Goal: Communication & Community: Answer question/provide support

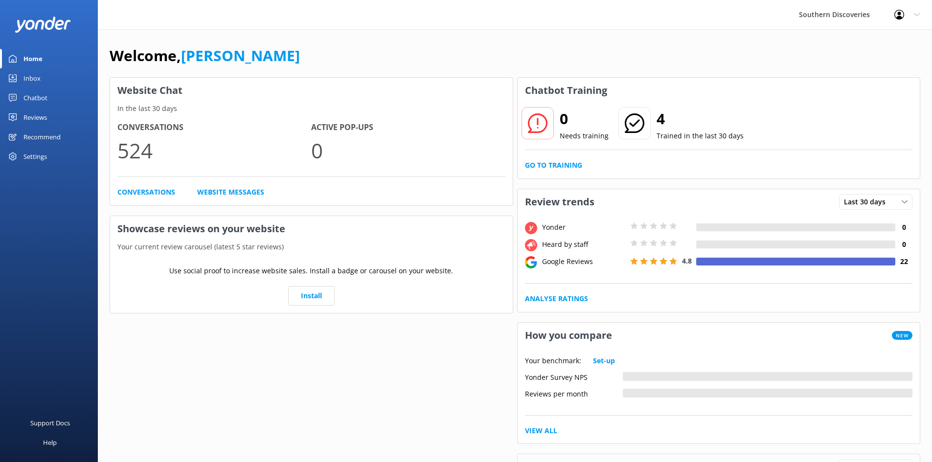
click at [32, 77] on div "Inbox" at bounding box center [31, 79] width 17 height 20
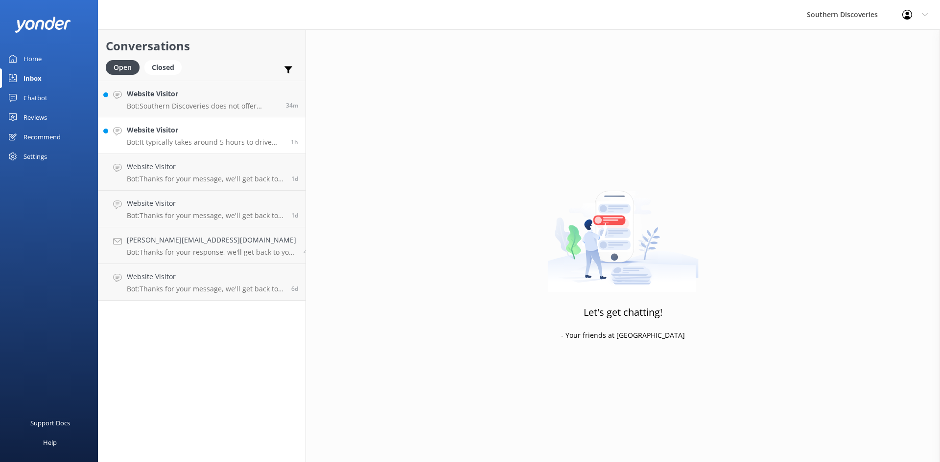
click at [170, 134] on h4 "Website Visitor" at bounding box center [205, 130] width 157 height 11
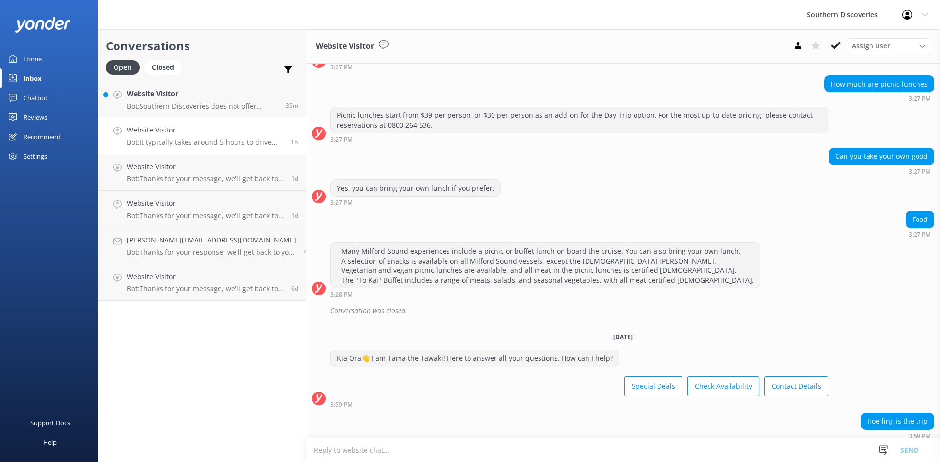
scroll to position [396, 0]
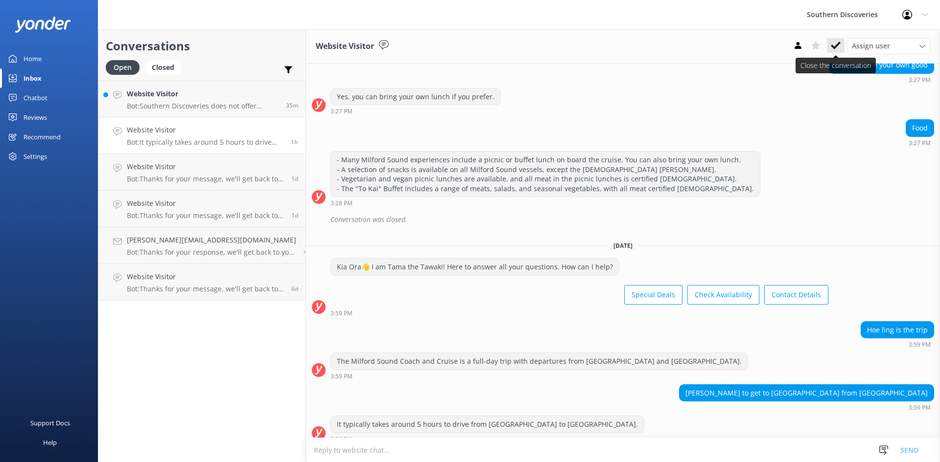
click at [839, 46] on icon at bounding box center [835, 46] width 10 height 10
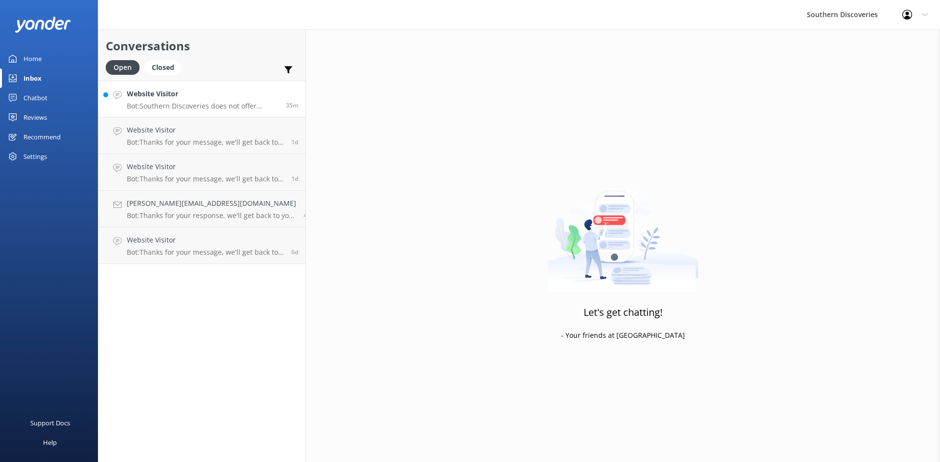
click at [176, 96] on h4 "Website Visitor" at bounding box center [203, 94] width 152 height 11
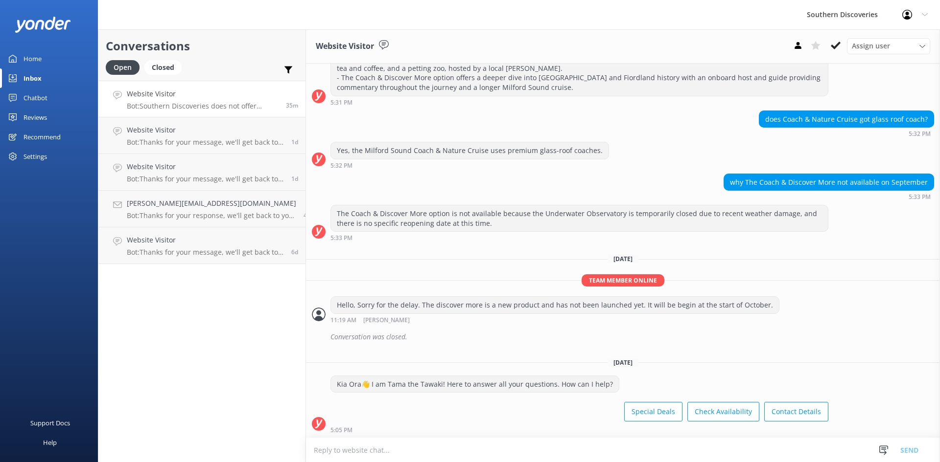
scroll to position [343, 0]
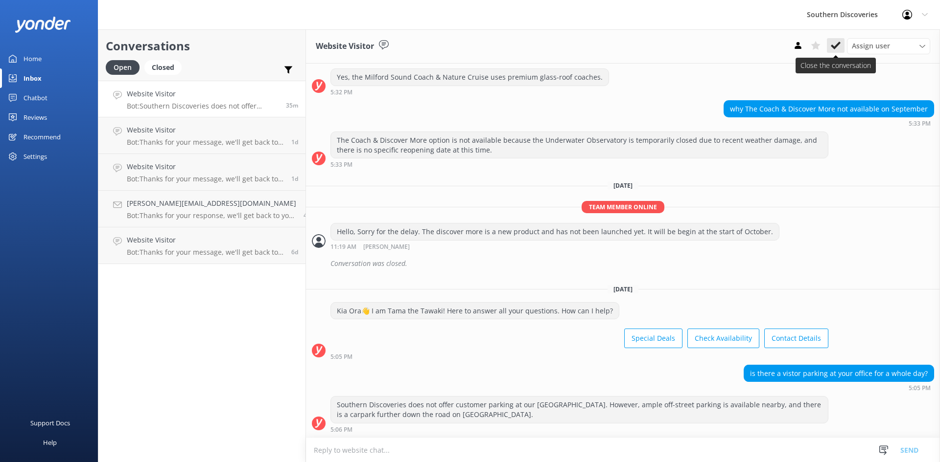
click at [836, 45] on use at bounding box center [835, 46] width 10 height 8
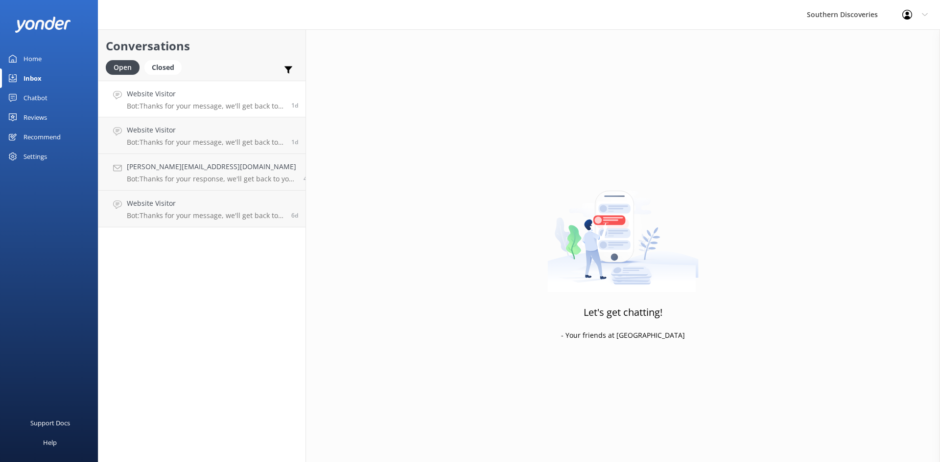
click at [174, 104] on p "Bot: Thanks for your message, we'll get back to you as soon as we can. You're a…" at bounding box center [205, 106] width 157 height 9
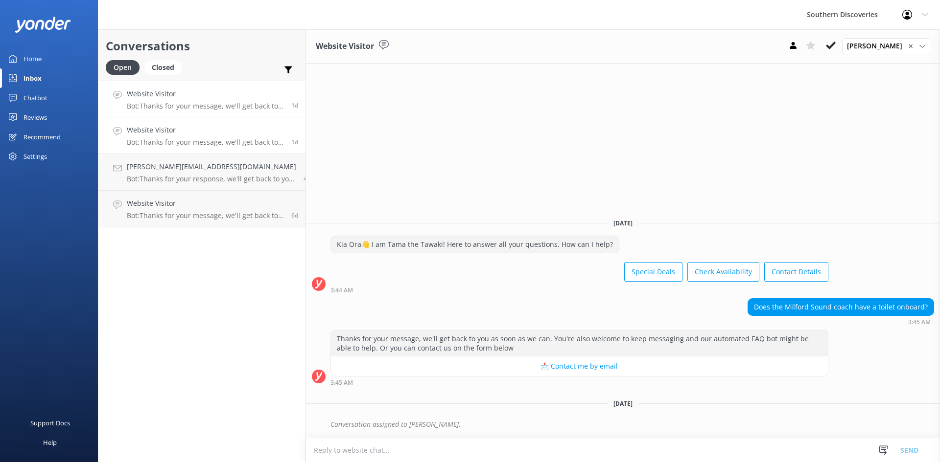
click at [156, 129] on h4 "Website Visitor" at bounding box center [205, 130] width 157 height 11
click at [176, 174] on div "[PERSON_NAME][EMAIL_ADDRESS][DOMAIN_NAME] Bot: Thanks for your response, we'll …" at bounding box center [211, 172] width 169 height 22
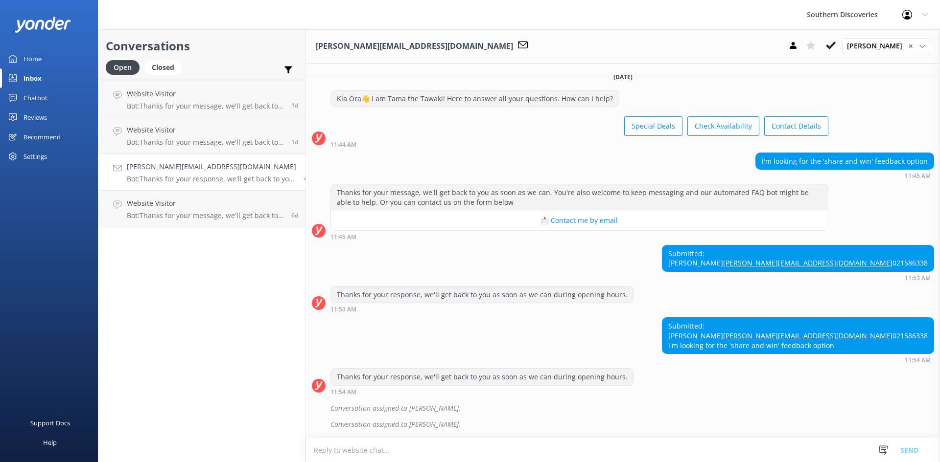
scroll to position [38, 0]
click at [751, 393] on div "Thanks for your response, we'll get back to you as soon as we can during openin…" at bounding box center [623, 381] width 634 height 27
